Goal: Check status: Check status

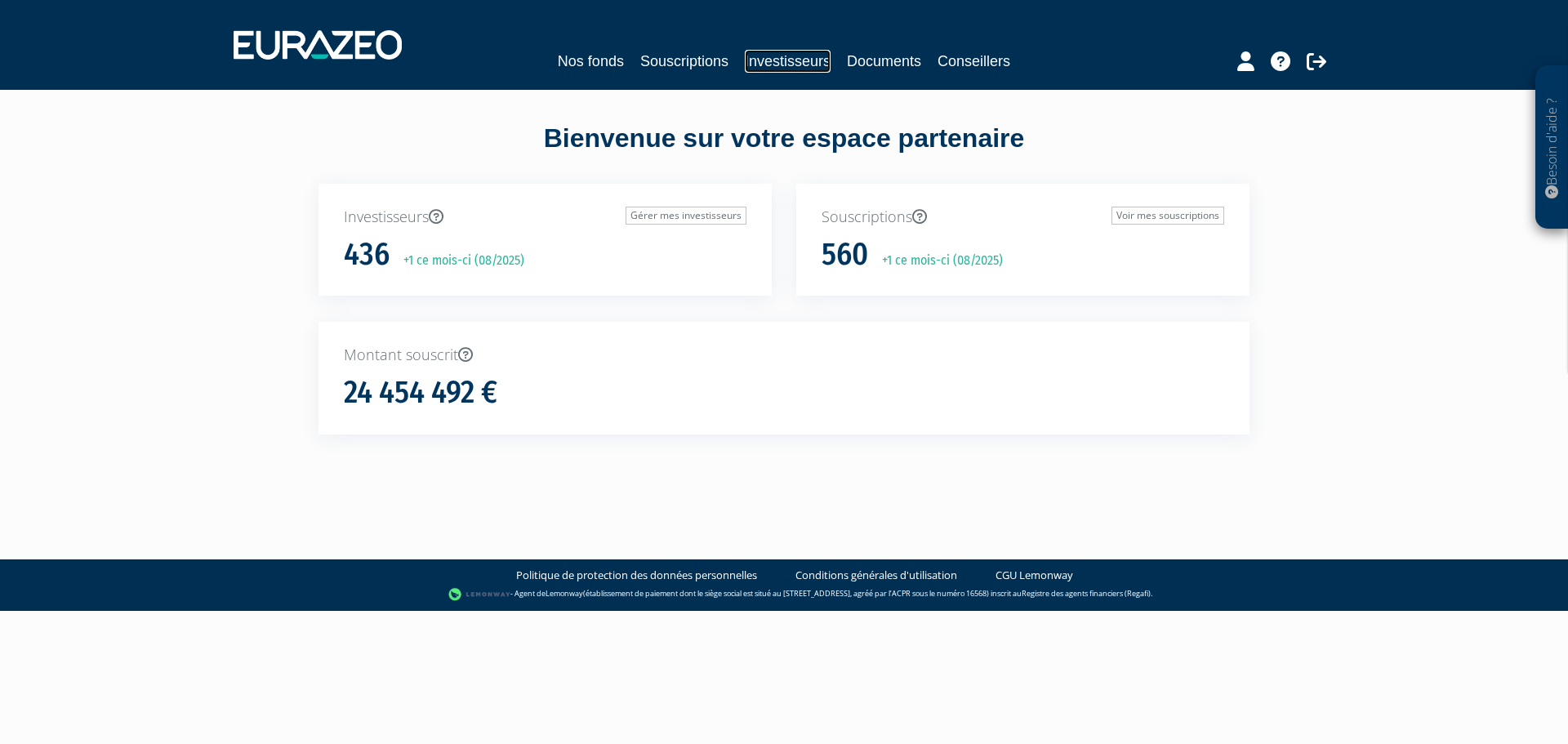
click at [793, 68] on link "Investisseurs" at bounding box center [788, 61] width 86 height 23
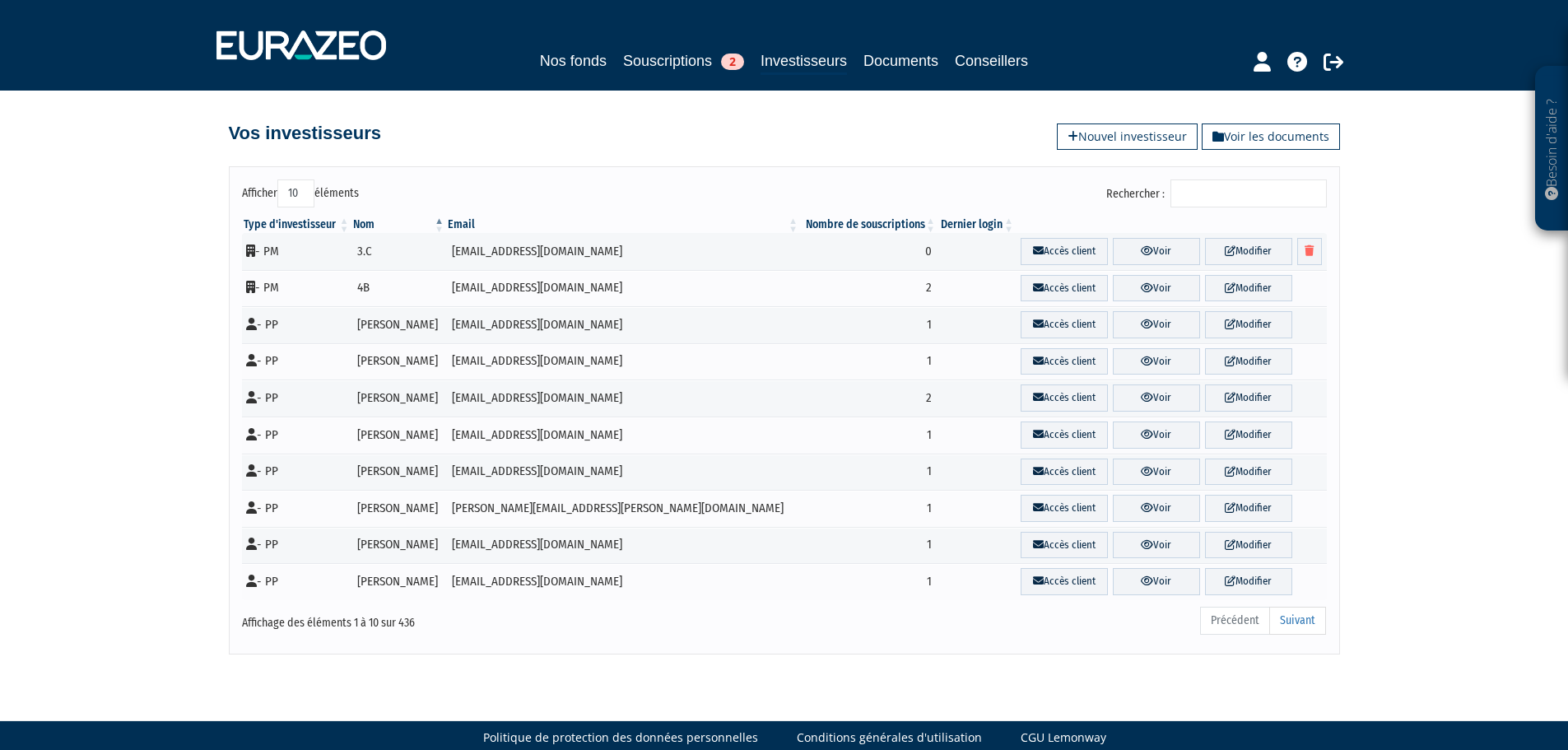
click at [1192, 185] on input "Rechercher :" at bounding box center [1249, 193] width 156 height 28
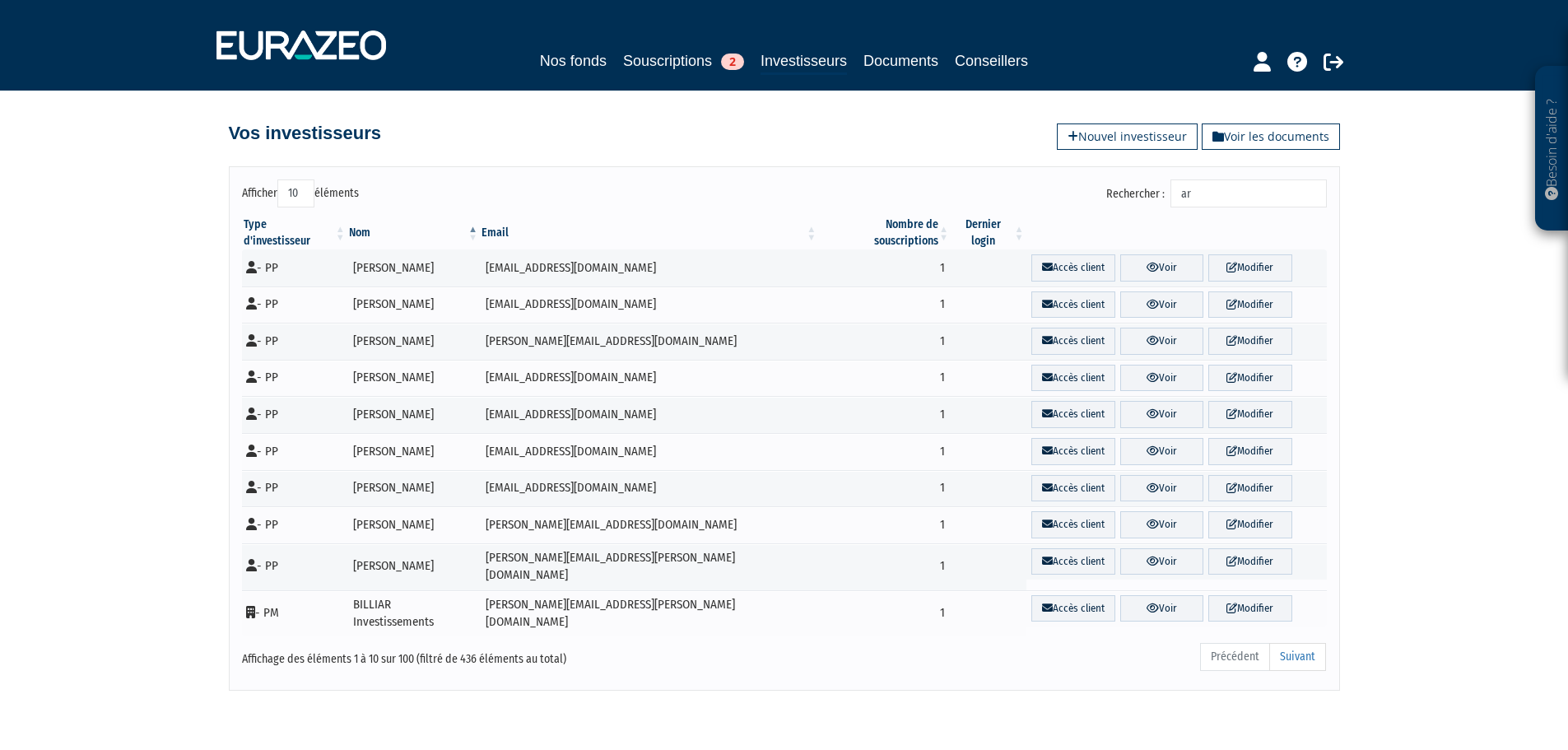
type input "a"
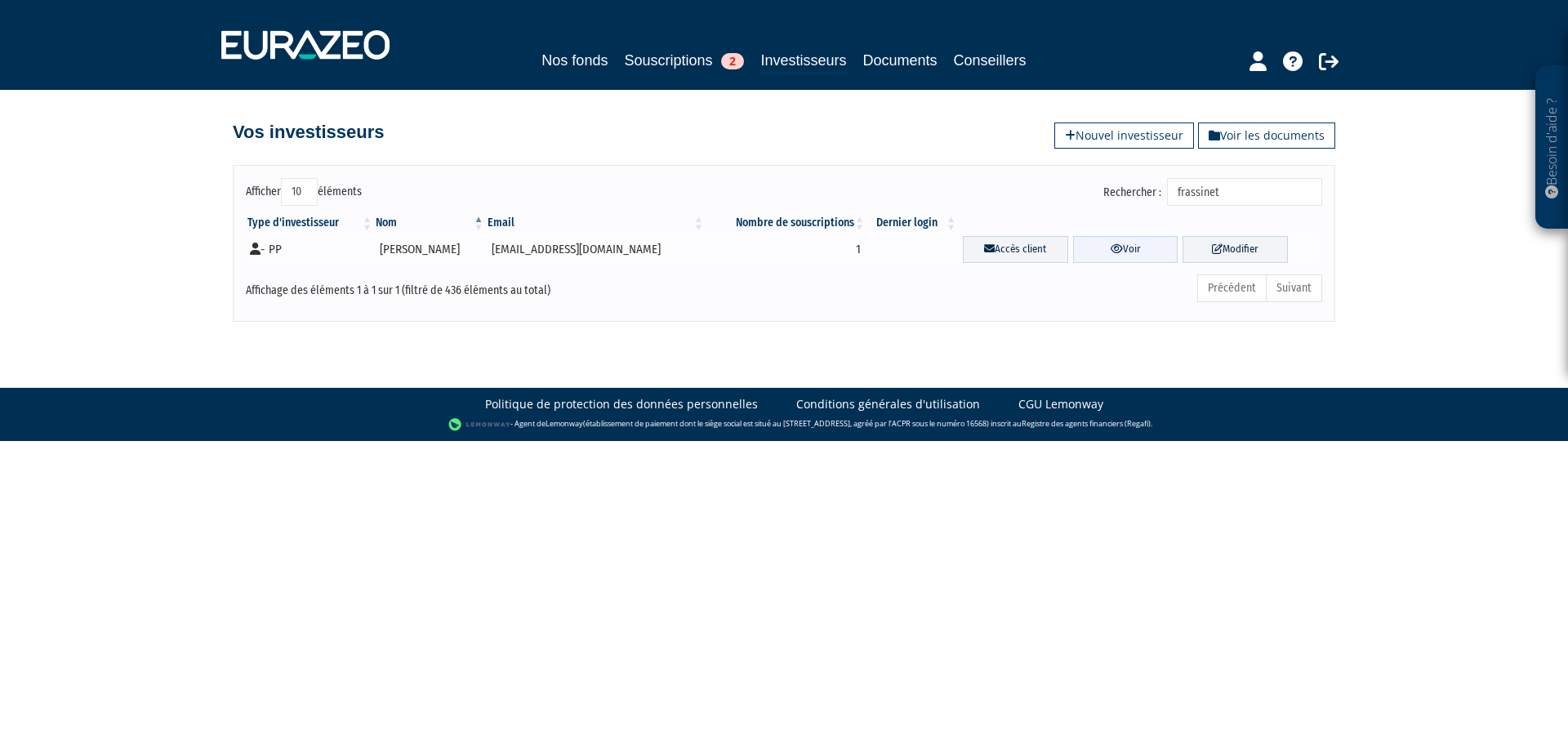
type input "frassinet"
click at [1133, 249] on link "Voir" at bounding box center [1126, 249] width 105 height 27
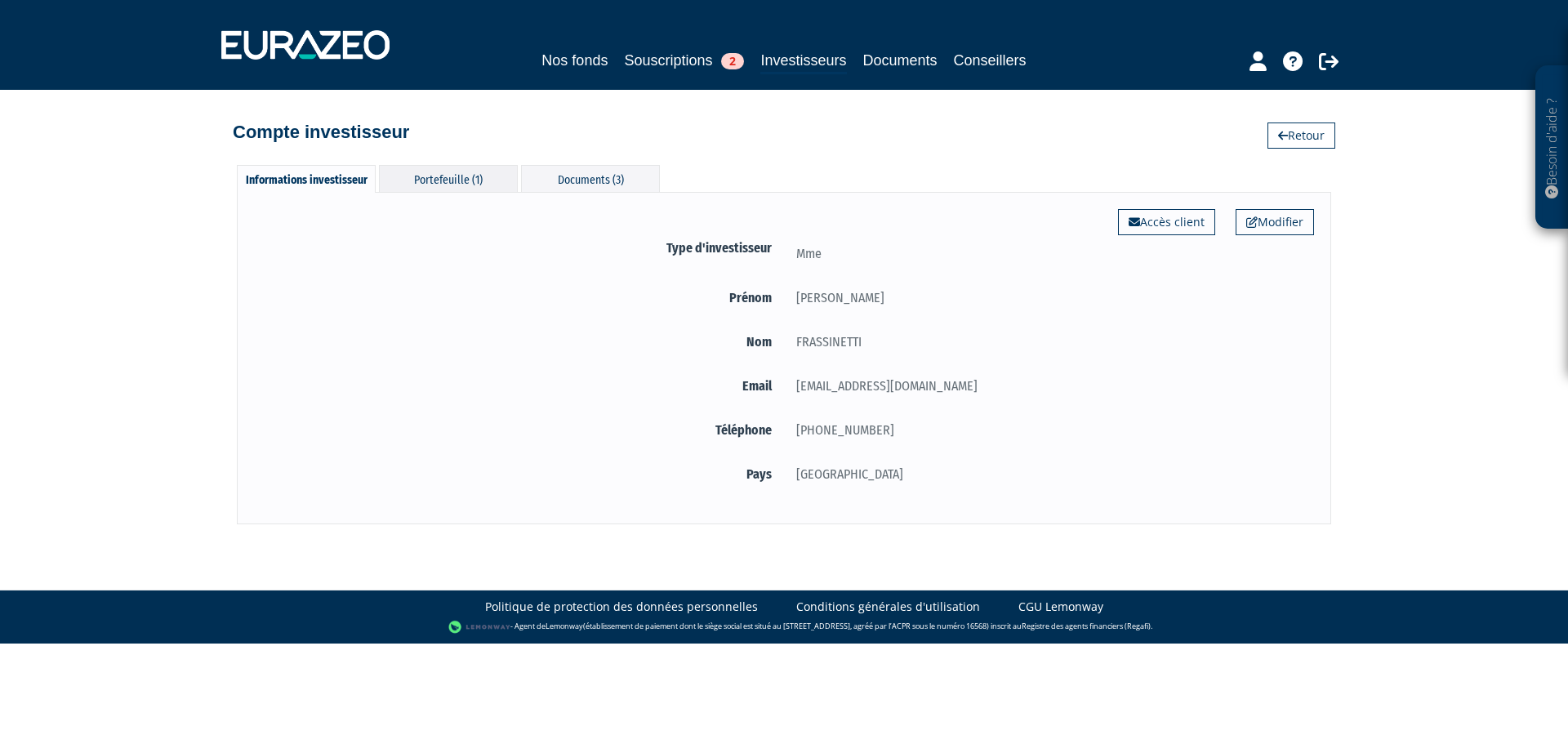
click at [436, 173] on div "Portefeuille (1)" at bounding box center [448, 178] width 139 height 27
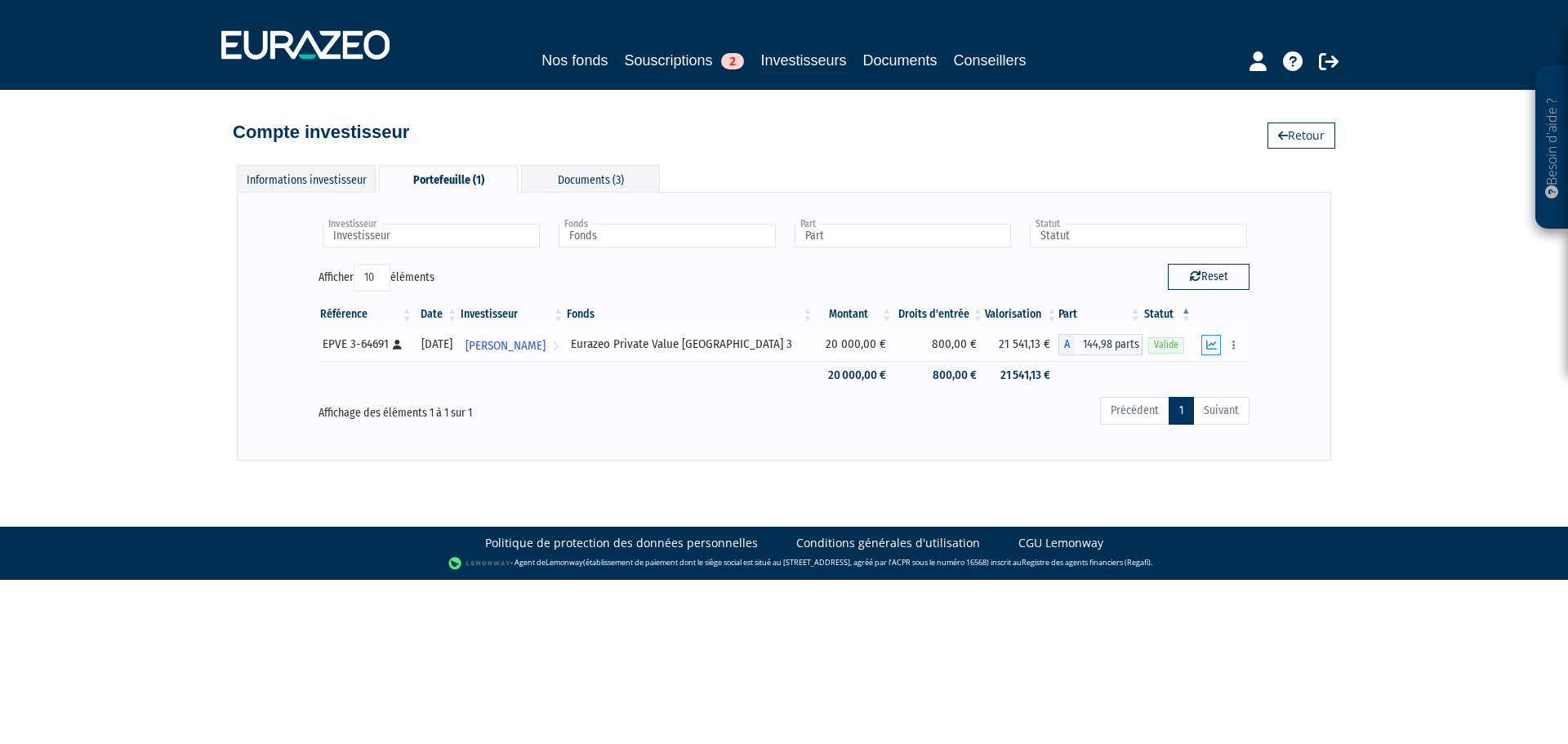
click at [1219, 345] on button "button" at bounding box center [1211, 345] width 20 height 21
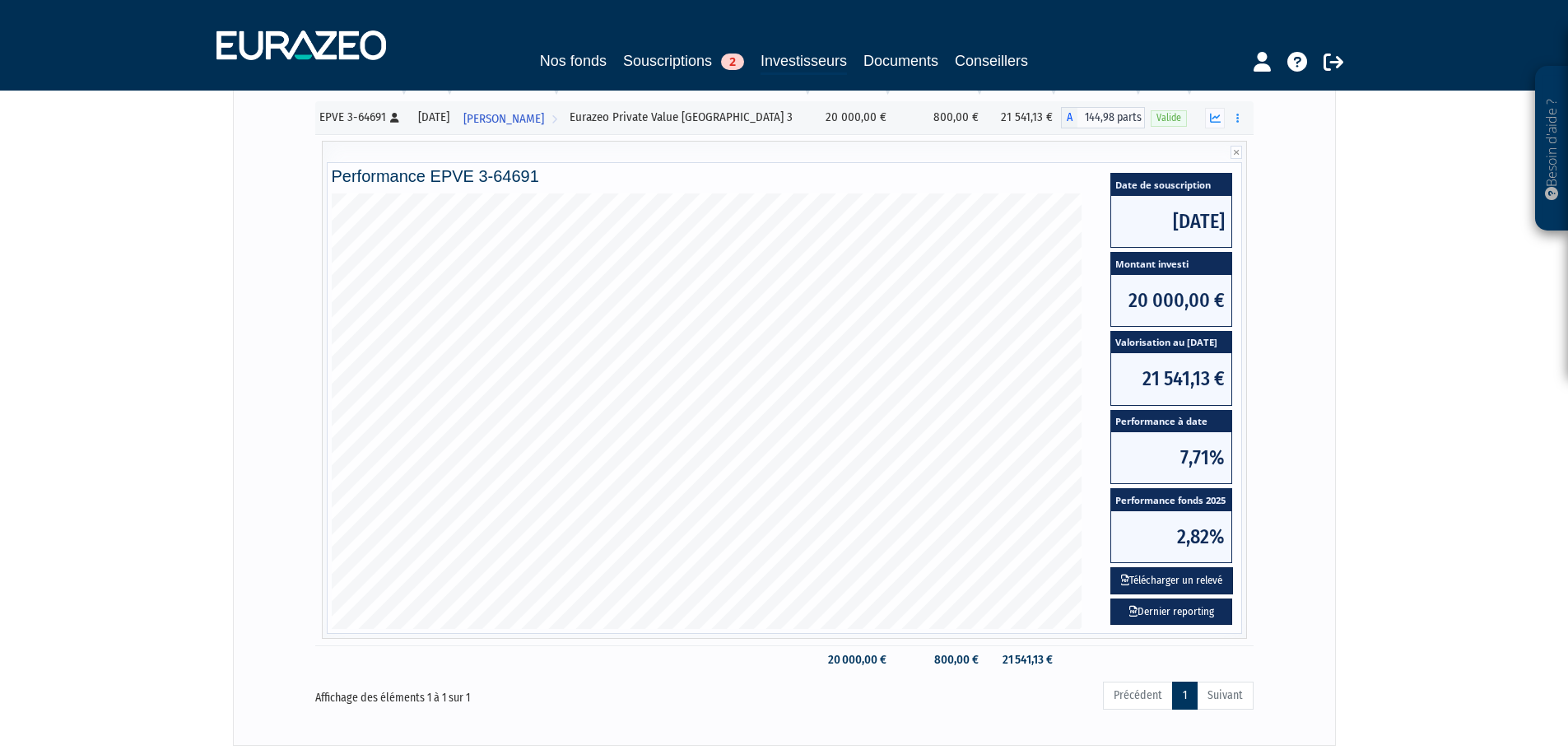
scroll to position [247, 0]
